Goal: Task Accomplishment & Management: Complete application form

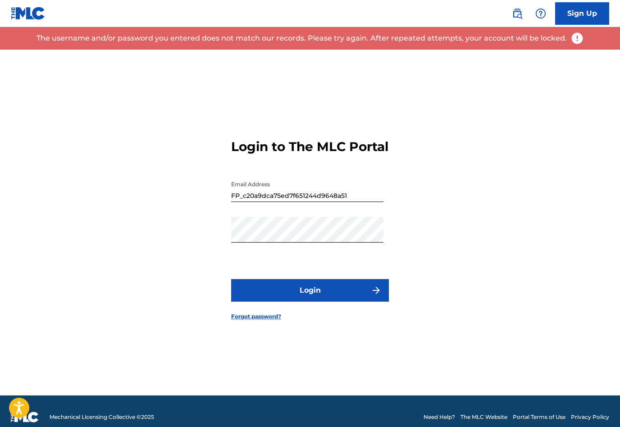
click at [323, 301] on button "Login" at bounding box center [310, 290] width 158 height 23
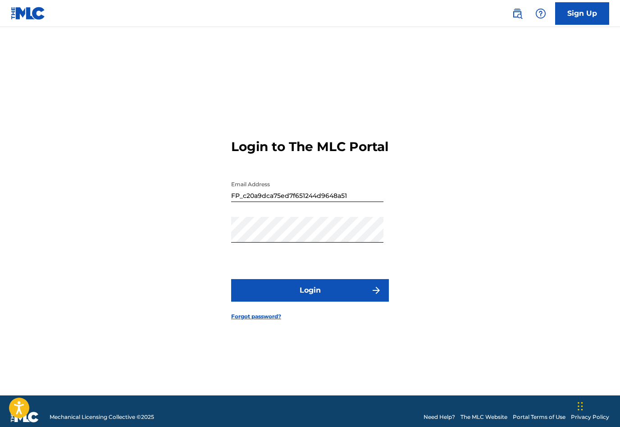
click at [351, 202] on input "FP_c20a9dca75ed7f651244d9648a51" at bounding box center [307, 189] width 152 height 26
type input "F"
type input "[EMAIL_ADDRESS][DOMAIN_NAME]"
click at [319, 301] on button "Login" at bounding box center [310, 290] width 158 height 23
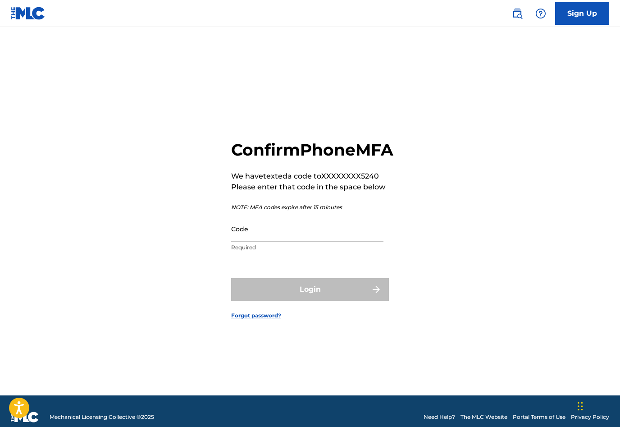
click at [278, 241] on input "Code" at bounding box center [307, 229] width 152 height 26
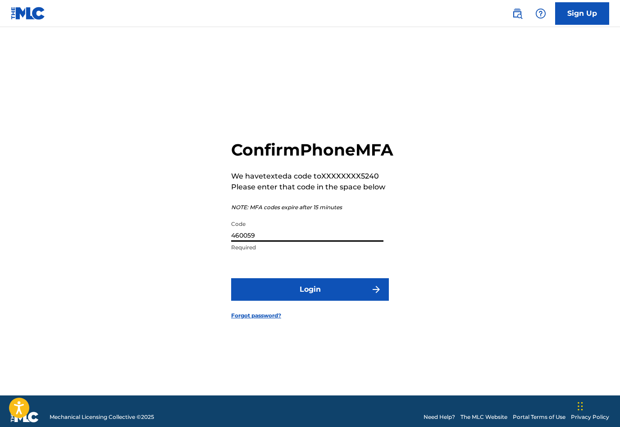
type input "460059"
click at [313, 301] on button "Login" at bounding box center [310, 289] width 158 height 23
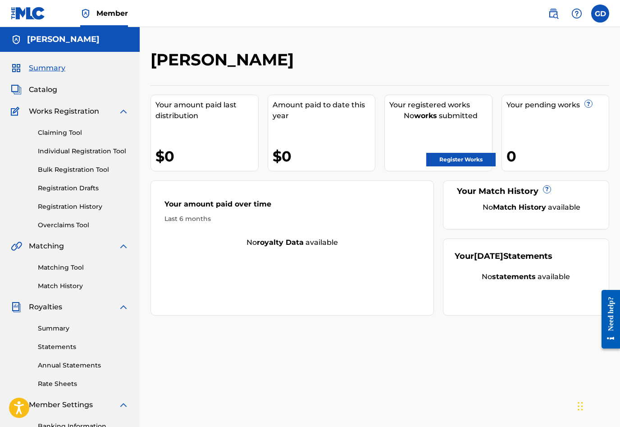
click at [448, 163] on link "Register Works" at bounding box center [460, 160] width 69 height 14
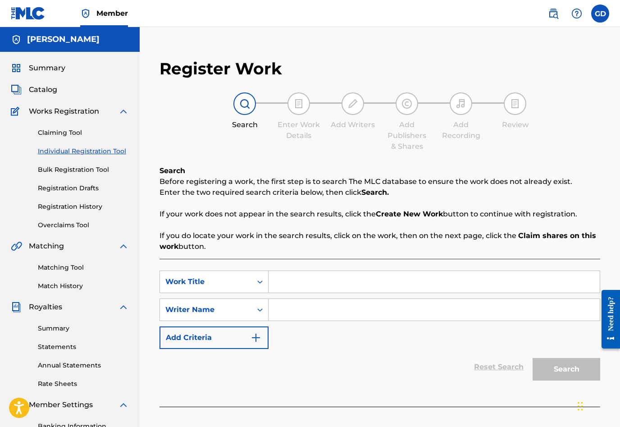
click at [304, 278] on input "Search Form" at bounding box center [434, 282] width 331 height 22
type input "Bermuda at night"
click at [305, 310] on input "Search Form" at bounding box center [434, 310] width 331 height 22
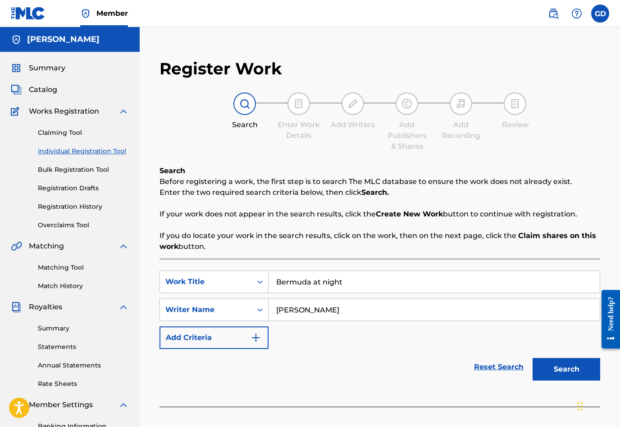
type input "[PERSON_NAME]"
click at [565, 370] on button "Search" at bounding box center [567, 369] width 68 height 23
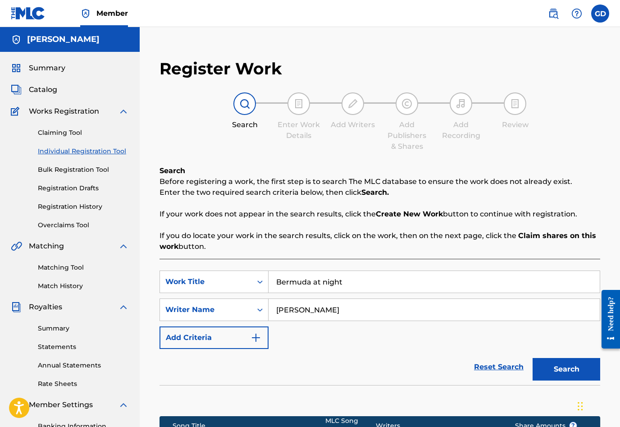
click at [567, 372] on button "Search" at bounding box center [567, 369] width 68 height 23
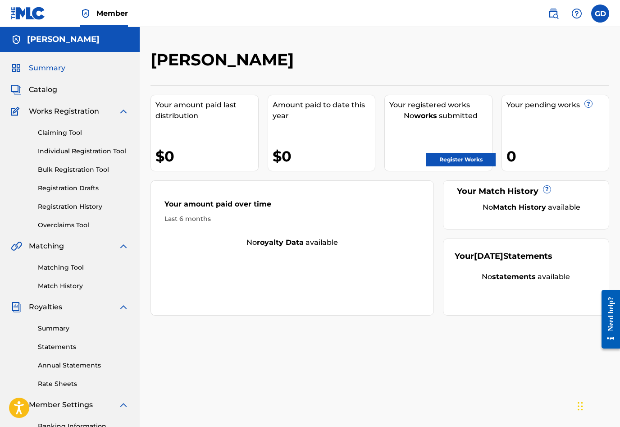
click at [451, 160] on link "Register Works" at bounding box center [460, 160] width 69 height 14
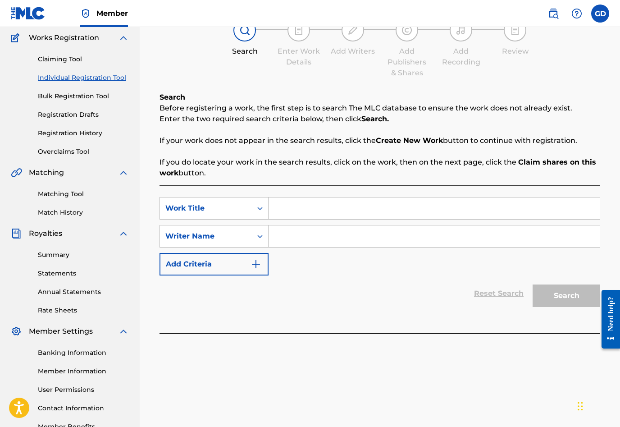
scroll to position [67, 0]
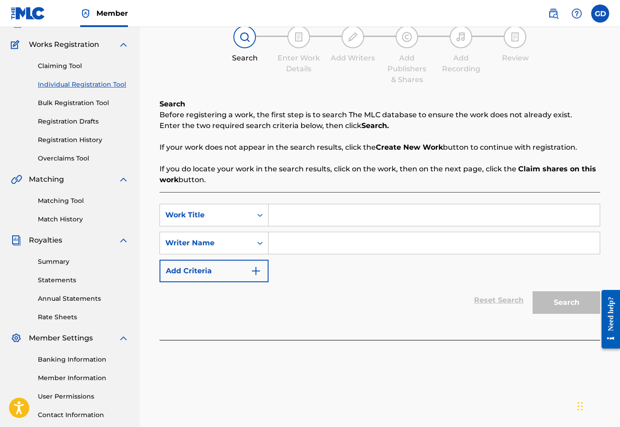
click at [301, 220] on input "Search Form" at bounding box center [434, 215] width 331 height 22
type input "Bermuda at night"
click at [315, 240] on input "Search Form" at bounding box center [434, 243] width 331 height 22
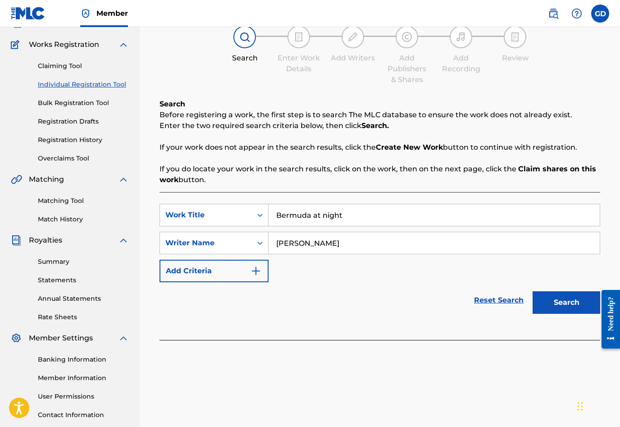
type input "[PERSON_NAME]"
click at [565, 308] on button "Search" at bounding box center [567, 302] width 68 height 23
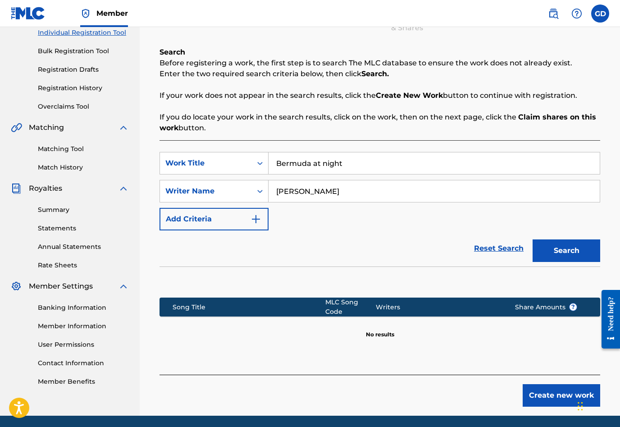
scroll to position [134, 0]
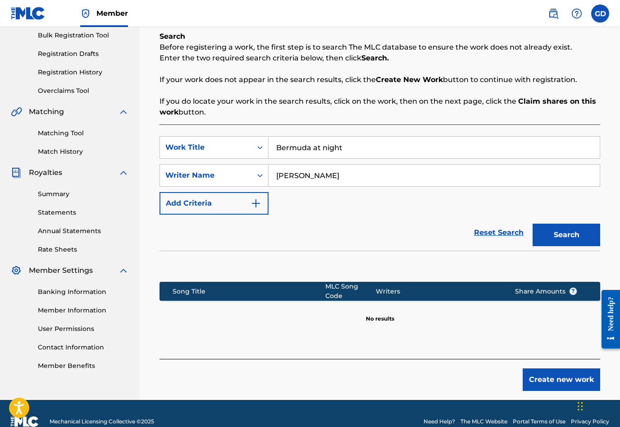
click at [560, 386] on button "Create new work" at bounding box center [561, 379] width 77 height 23
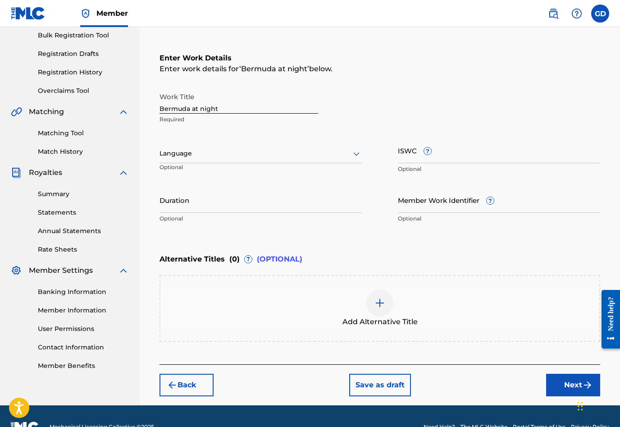
scroll to position [140, 0]
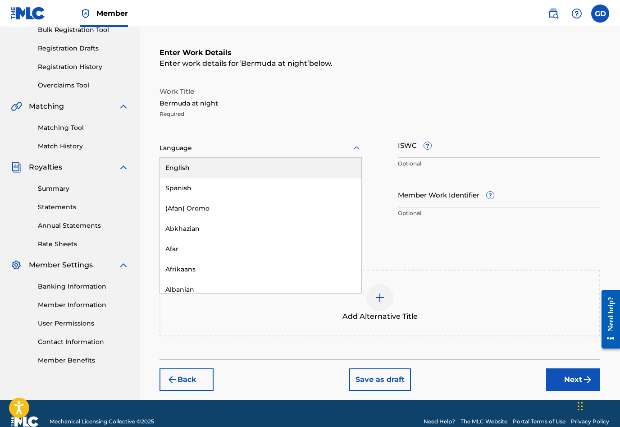
click at [177, 168] on div "English" at bounding box center [260, 168] width 201 height 20
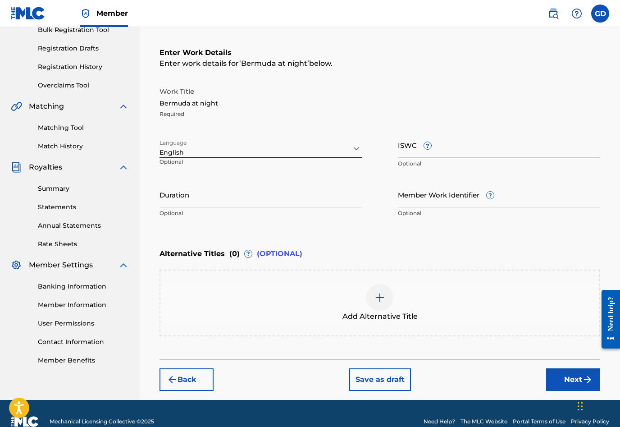
click at [420, 148] on input "ISWC ?" at bounding box center [499, 145] width 202 height 26
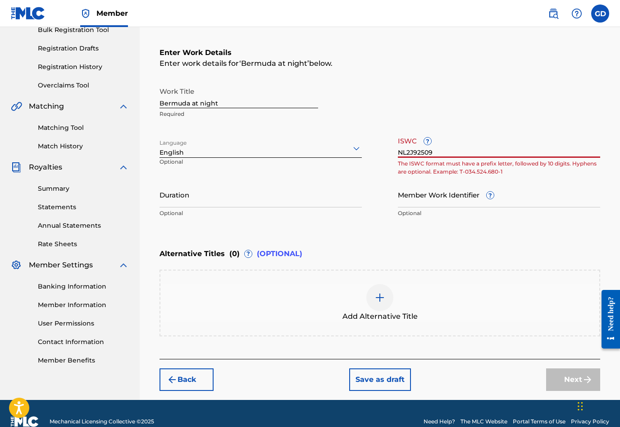
click at [403, 153] on input "NL2J92509" at bounding box center [499, 145] width 202 height 26
type input "N-L2J92509"
click at [416, 152] on input "N-L2J92509" at bounding box center [499, 145] width 202 height 26
drag, startPoint x: 452, startPoint y: 152, endPoint x: 385, endPoint y: 150, distance: 66.7
click at [385, 150] on div "Work Title Bermuda at night Required Language English Optional ISWC ? N-L2J9250…" at bounding box center [379, 152] width 441 height 140
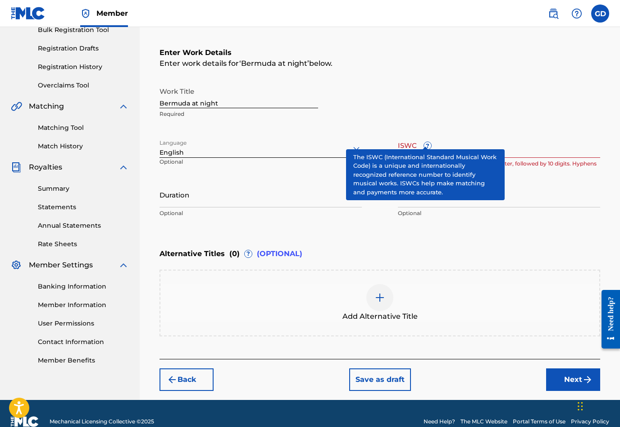
click at [426, 140] on div "ISWC ? The ISWC format must have a prefix letter, followed by 10 digits. Hyphen…" at bounding box center [499, 152] width 202 height 41
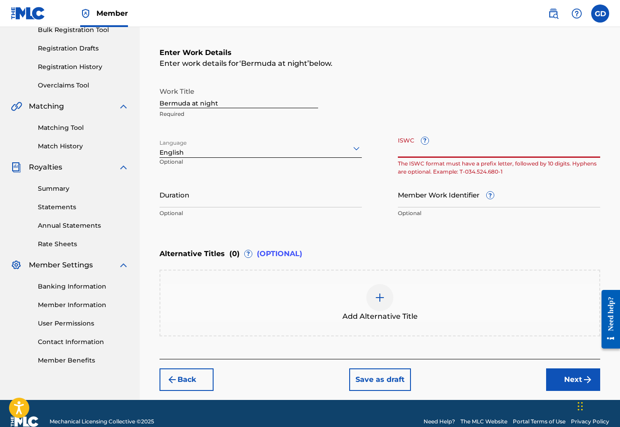
click at [426, 140] on div "ISWC ? The ISWC format must have a prefix letter, followed by 10 digits. Hyphen…" at bounding box center [499, 152] width 202 height 41
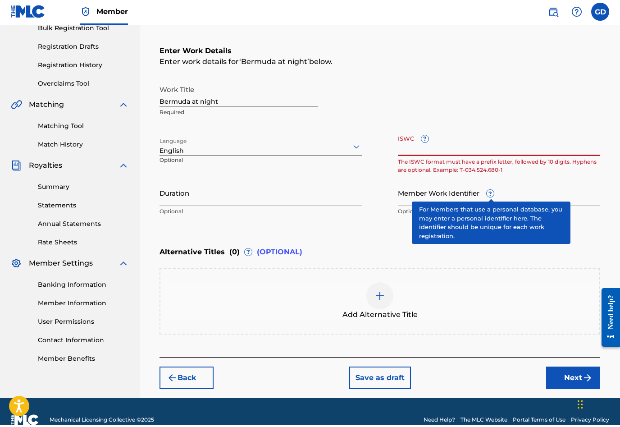
click at [490, 194] on span "?" at bounding box center [490, 194] width 7 height 7
click at [490, 194] on input "Member Work Identifier ?" at bounding box center [499, 195] width 202 height 26
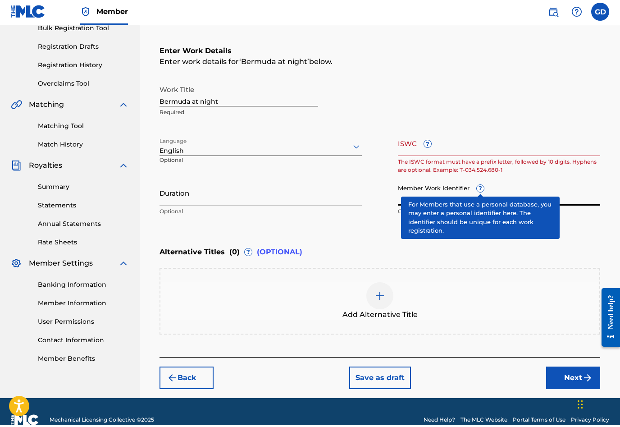
click at [442, 95] on div "Work Title Bermuda at night Required" at bounding box center [379, 102] width 441 height 41
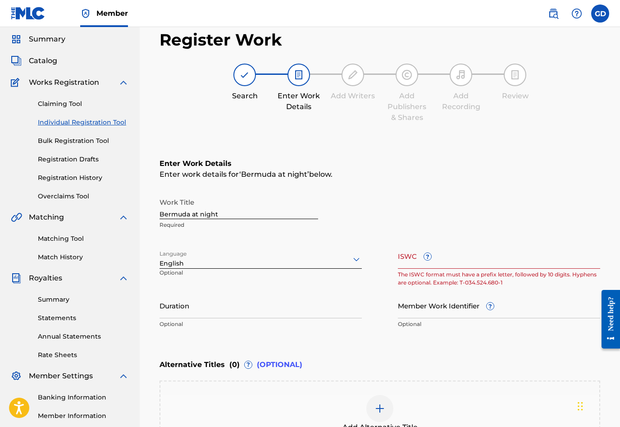
scroll to position [0, 0]
